Goal: Go to known website: Access a specific website the user already knows

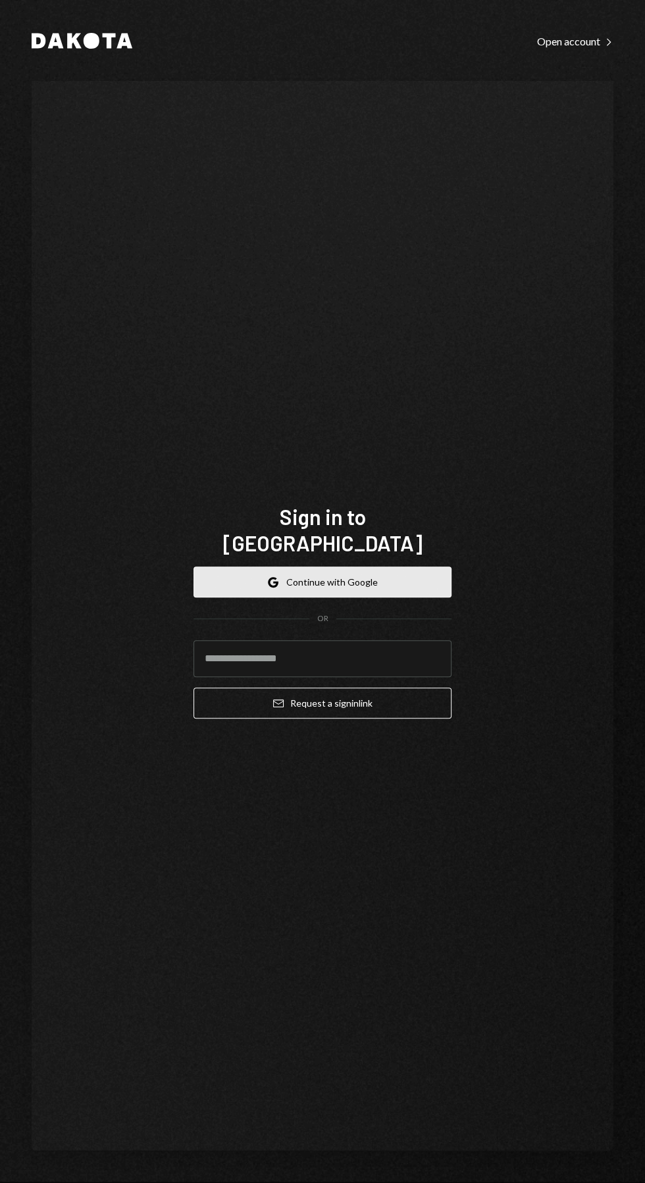
click at [392, 598] on button "Google Continue with Google" at bounding box center [323, 582] width 258 height 31
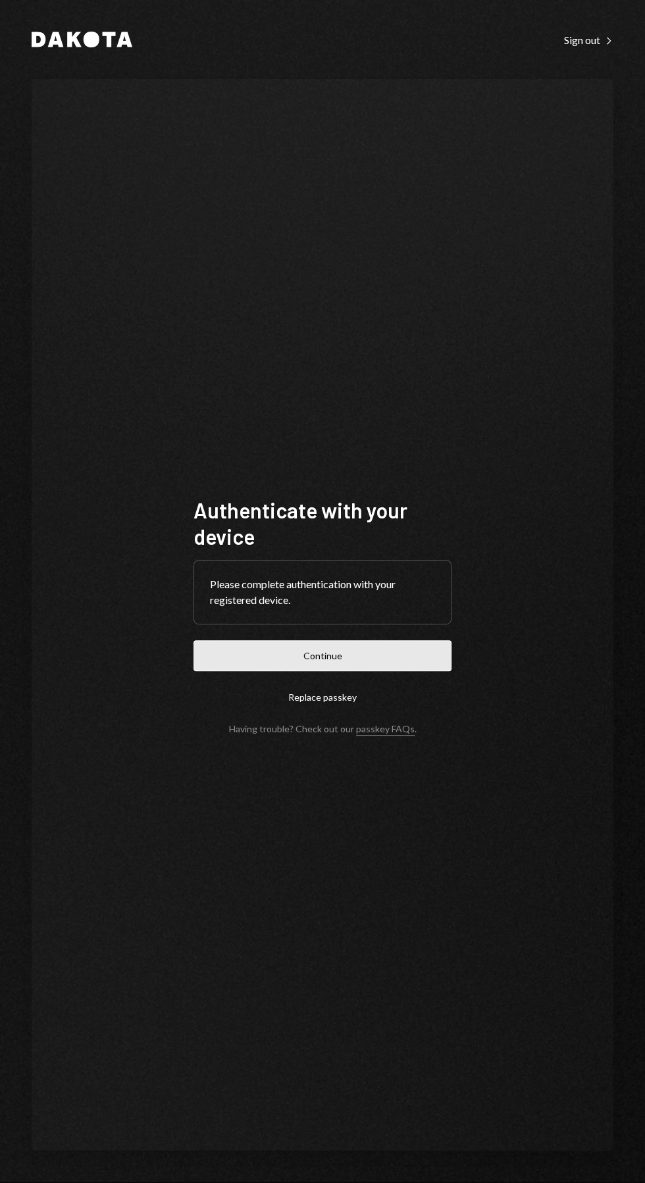
click at [334, 671] on button "Continue" at bounding box center [323, 655] width 258 height 31
